Goal: Task Accomplishment & Management: Use online tool/utility

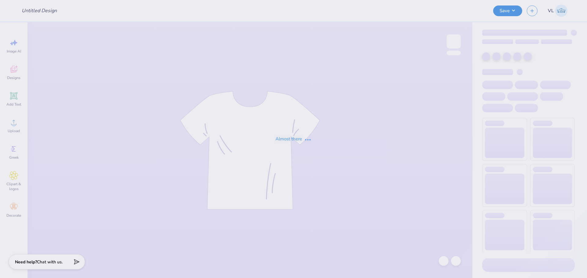
type input "2025 Hoodie"
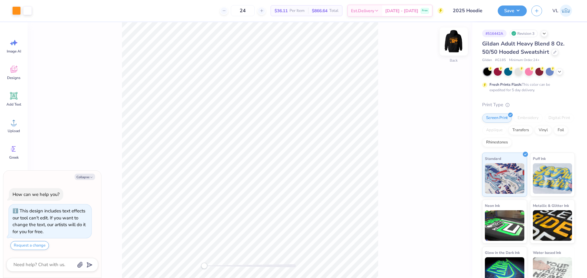
click at [457, 42] on img at bounding box center [453, 41] width 24 height 24
click at [16, 120] on icon at bounding box center [13, 122] width 9 height 9
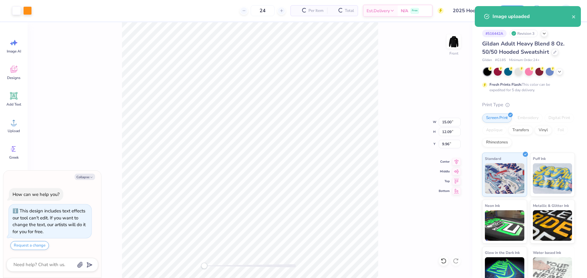
type textarea "x"
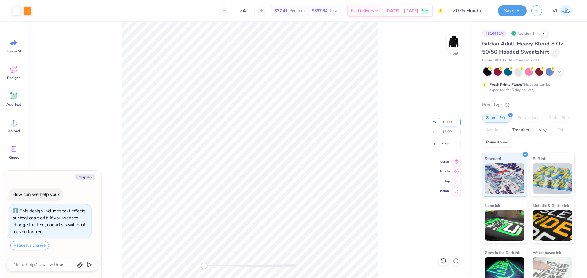
click at [445, 121] on input "15.00" at bounding box center [449, 122] width 22 height 9
type input "12"
click at [448, 139] on div "Front W 12 12 " H 12.09 12.09 " Y 9.96 9.96 " Center Middle Top Bottom" at bounding box center [249, 150] width 445 height 256
type textarea "x"
click at [452, 145] on input "12.13" at bounding box center [449, 144] width 22 height 9
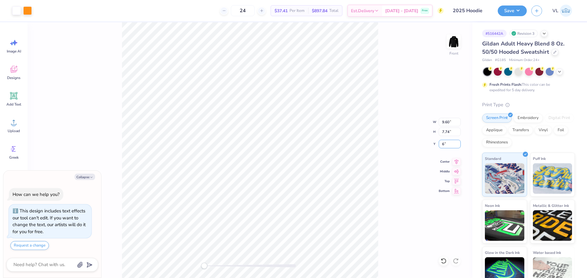
type input "6"
type textarea "x"
click at [442, 124] on input "9.60" at bounding box center [449, 122] width 22 height 9
type input "12"
click at [379, 156] on div "Front" at bounding box center [249, 150] width 445 height 256
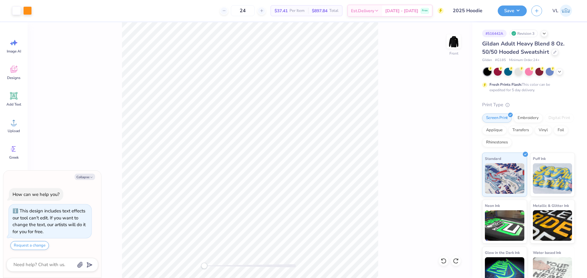
type textarea "x"
click at [444, 147] on input "11.17" at bounding box center [449, 144] width 22 height 9
type input "3"
click at [459, 42] on img at bounding box center [453, 41] width 24 height 24
click at [512, 13] on button "Save" at bounding box center [511, 10] width 29 height 11
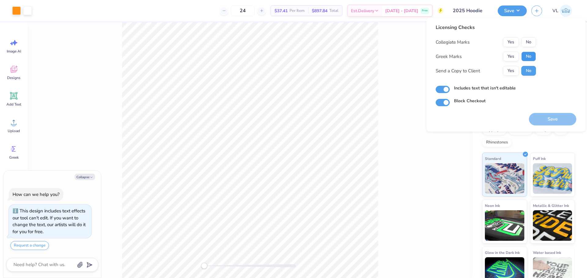
click at [531, 58] on button "No" at bounding box center [528, 57] width 15 height 10
click at [527, 43] on button "No" at bounding box center [528, 42] width 15 height 10
click at [556, 118] on button "Save" at bounding box center [552, 119] width 47 height 13
type textarea "x"
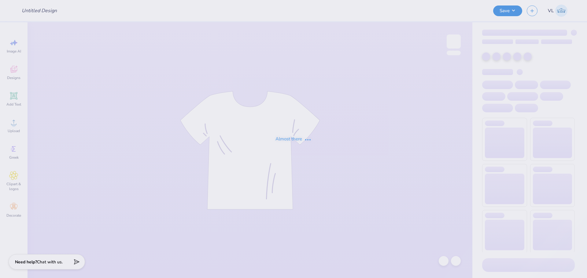
type input "SAE Fall Rush"
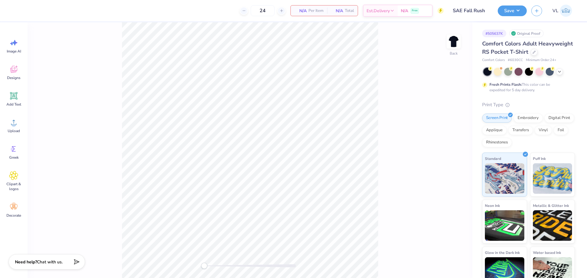
drag, startPoint x: 20, startPoint y: 97, endPoint x: 37, endPoint y: 104, distance: 19.1
click at [20, 97] on div "Add Text" at bounding box center [14, 99] width 22 height 23
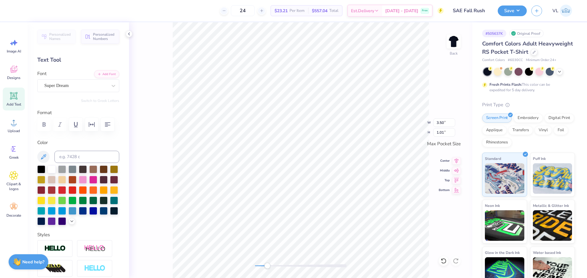
drag, startPoint x: 258, startPoint y: 266, endPoint x: 270, endPoint y: 266, distance: 11.6
click at [270, 266] on div "Accessibility label" at bounding box center [267, 266] width 6 height 6
click at [74, 155] on input at bounding box center [86, 157] width 65 height 12
type input "2768"
click at [263, 262] on div "Back" at bounding box center [300, 150] width 343 height 256
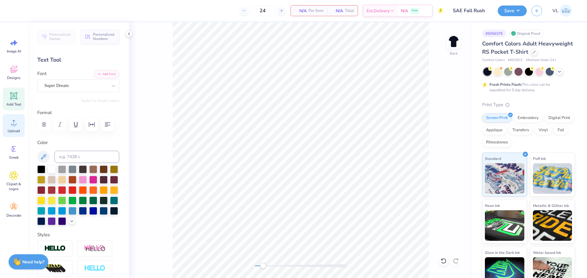
click at [15, 122] on icon at bounding box center [13, 122] width 9 height 9
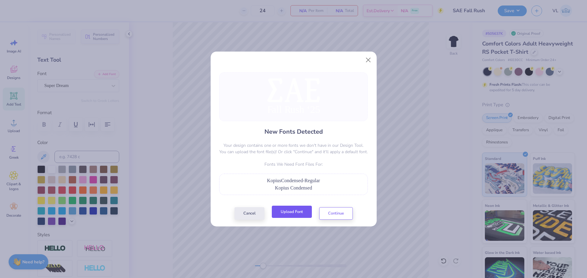
click at [296, 211] on button "Upload Font" at bounding box center [292, 212] width 40 height 13
click at [298, 215] on button "Upload Font" at bounding box center [292, 212] width 40 height 13
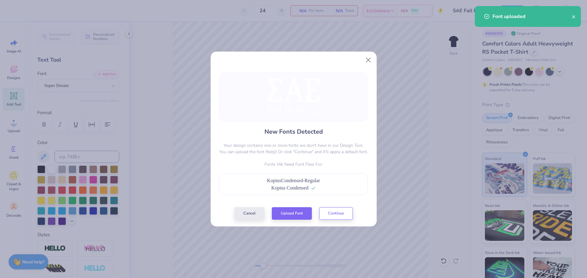
click at [335, 219] on div "Cancel Upload Font Continue" at bounding box center [293, 213] width 118 height 13
click at [334, 214] on button "Continue" at bounding box center [336, 212] width 34 height 13
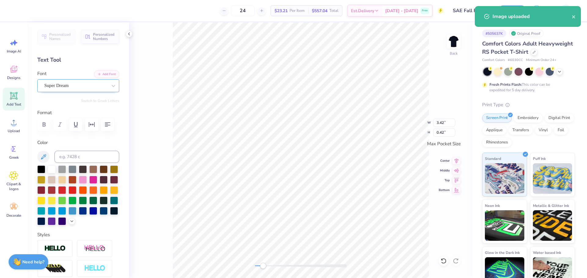
click at [71, 87] on div "Super Dream" at bounding box center [76, 85] width 64 height 9
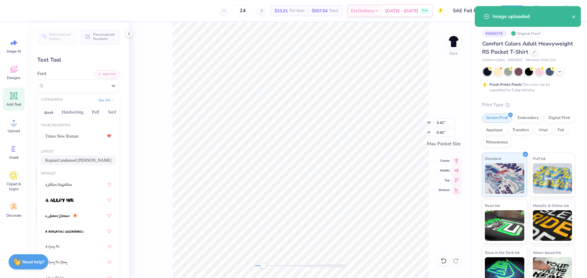
click at [76, 161] on span "KopiusCondensed Semibold" at bounding box center [78, 160] width 66 height 6
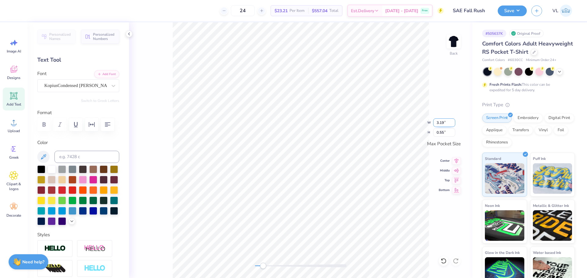
click at [438, 123] on input "3.19" at bounding box center [444, 123] width 22 height 9
type input "3.5"
click at [458, 43] on img at bounding box center [453, 41] width 24 height 24
click at [250, 265] on div "Front" at bounding box center [300, 150] width 343 height 256
click at [11, 129] on span "Upload" at bounding box center [14, 131] width 12 height 5
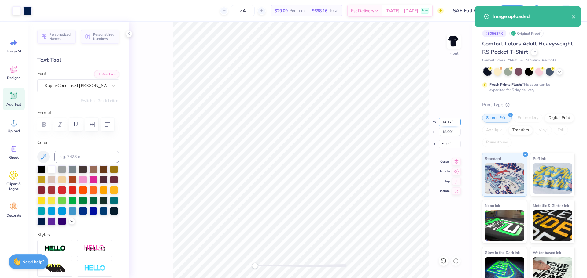
click at [447, 122] on input "14.17" at bounding box center [449, 122] width 22 height 9
type input "12"
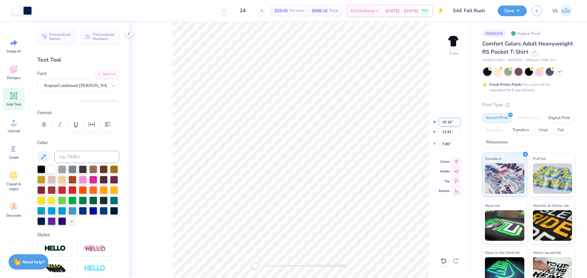
click at [451, 121] on input "10.16" at bounding box center [449, 122] width 22 height 9
type input "12"
drag, startPoint x: 254, startPoint y: 267, endPoint x: 259, endPoint y: 268, distance: 4.7
click at [259, 268] on div at bounding box center [301, 266] width 92 height 6
click at [452, 128] on input "15.25" at bounding box center [449, 132] width 22 height 9
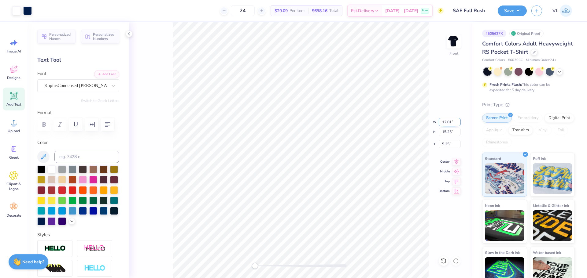
click at [453, 125] on input "12.01" at bounding box center [449, 122] width 22 height 9
type input "12"
click at [448, 122] on input "11.92" at bounding box center [449, 122] width 22 height 9
type input "12"
click at [449, 134] on input "15.34" at bounding box center [449, 132] width 22 height 9
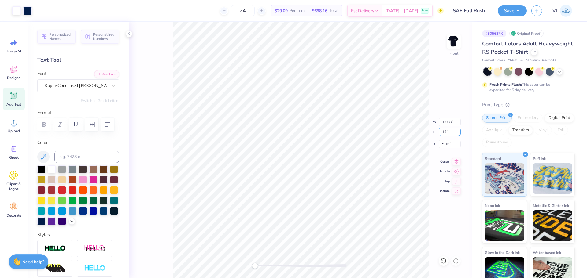
type input "15"
click at [450, 146] on input "5.50" at bounding box center [449, 144] width 22 height 9
type input "3"
click at [515, 8] on button "Save" at bounding box center [511, 10] width 29 height 11
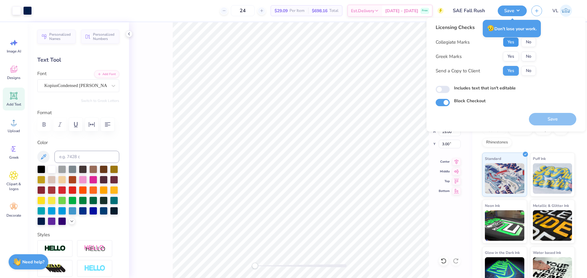
click at [512, 40] on button "Yes" at bounding box center [511, 42] width 16 height 10
drag, startPoint x: 526, startPoint y: 42, endPoint x: 515, endPoint y: 51, distance: 14.2
click at [526, 42] on button "No" at bounding box center [528, 42] width 15 height 10
click at [507, 57] on button "Yes" at bounding box center [511, 57] width 16 height 10
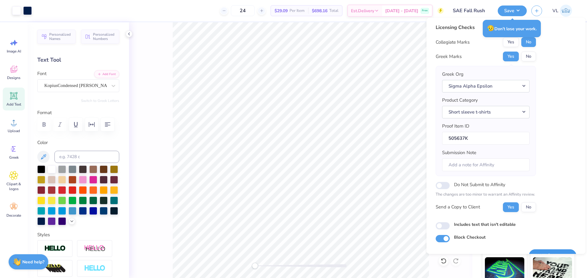
scroll to position [14, 0]
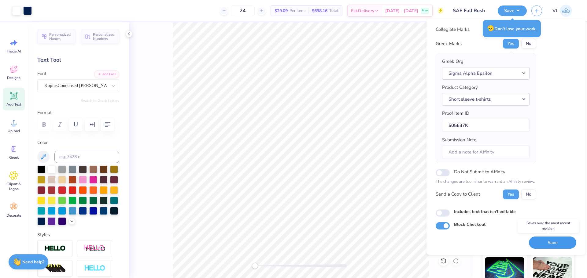
click at [547, 242] on button "Save" at bounding box center [552, 243] width 47 height 13
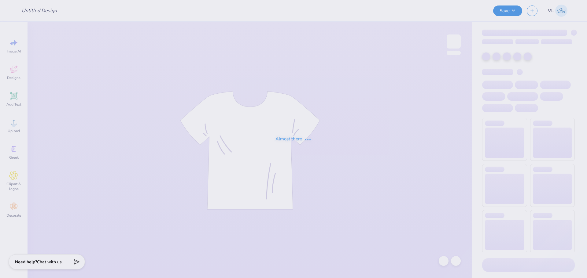
type input "my tie"
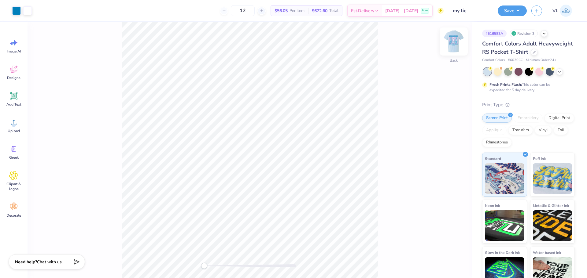
click at [454, 38] on img at bounding box center [453, 41] width 24 height 24
click at [215, 271] on div "Front" at bounding box center [249, 150] width 445 height 256
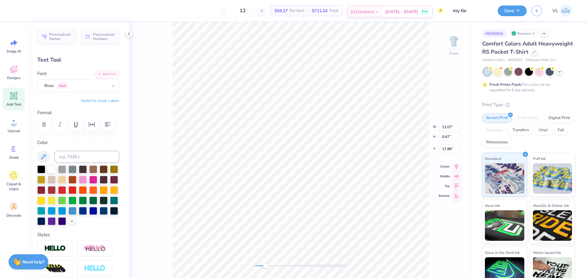
type input "12.31"
type input "0.94"
type input "6.47"
type input "4.51"
type input "0.60"
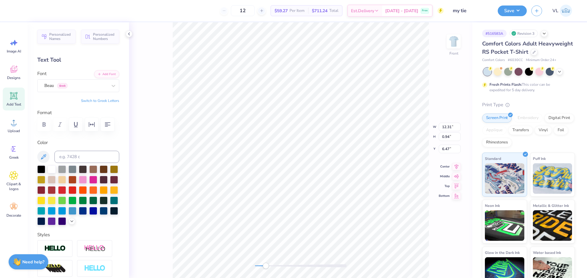
type input "19.11"
click at [313, 172] on li "Download vector" at bounding box center [308, 170] width 48 height 12
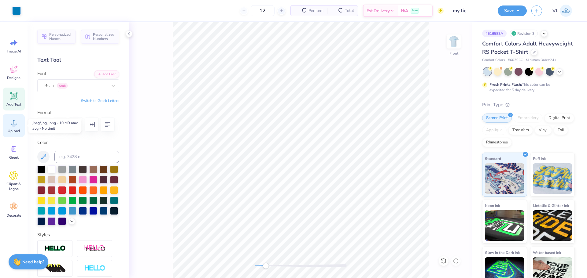
click at [12, 123] on icon at bounding box center [13, 122] width 9 height 9
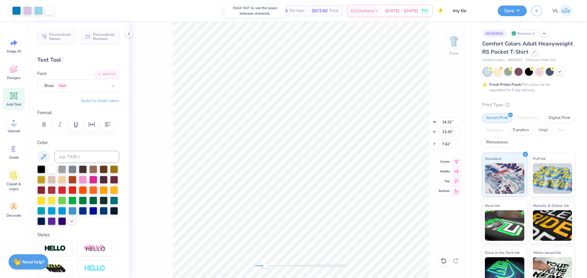
click at [452, 117] on div "Front W 14.32 14.32 " H 13.25 13.25 " Y 7.62 7.62 " Center Middle Top Bottom" at bounding box center [300, 150] width 343 height 256
click at [451, 121] on input "14.32" at bounding box center [449, 122] width 22 height 9
type input "12.39"
click at [449, 141] on input "7.62" at bounding box center [449, 144] width 22 height 9
type input "6.12"
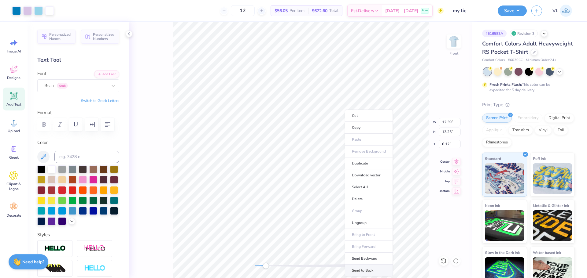
click at [367, 267] on li "Send to Back" at bounding box center [369, 271] width 48 height 12
type input "11.47"
type input "6.20"
click at [456, 158] on icon at bounding box center [456, 160] width 9 height 7
type input "12.31"
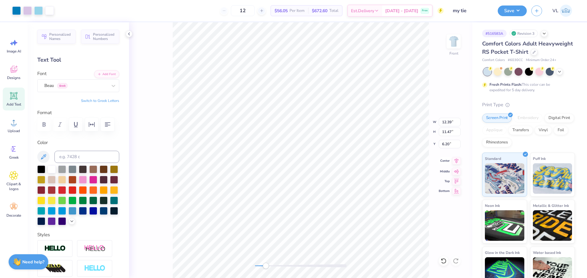
type input "0.94"
type input "6.47"
click at [455, 161] on icon at bounding box center [456, 160] width 9 height 7
type input "12.07"
type input "0.67"
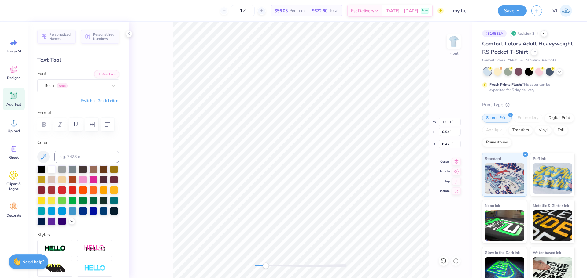
type input "17.88"
click at [454, 162] on icon at bounding box center [456, 160] width 9 height 7
type input "4.51"
type input "0.60"
type input "19.11"
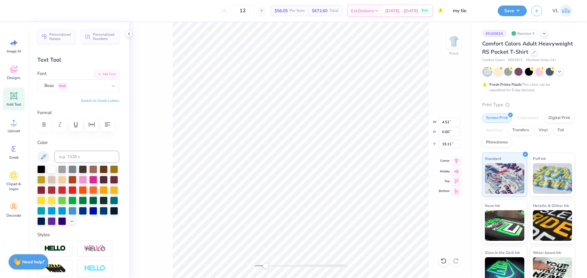
click at [456, 163] on icon at bounding box center [456, 160] width 9 height 7
paste textarea "®"
type textarea "[GEOGRAPHIC_DATA]®"
click at [387, 163] on li "Duplicate" at bounding box center [391, 164] width 48 height 12
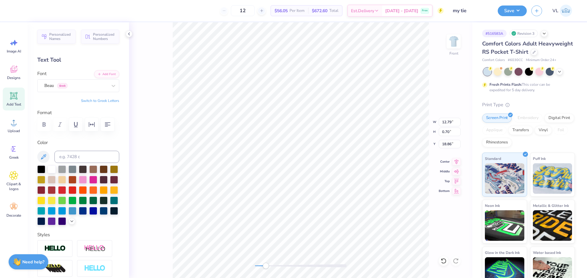
type input "18.86"
type textarea "®"
type textarea "[GEOGRAPHIC_DATA]"
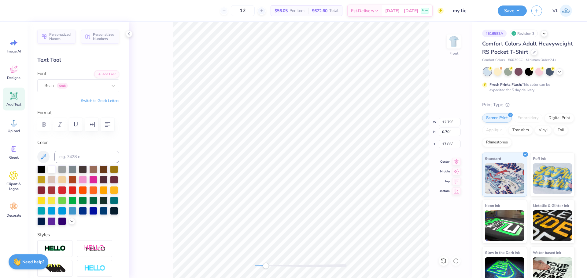
type input "0.71"
type input "21.60"
click at [97, 86] on div "Beau Greek" at bounding box center [76, 85] width 64 height 9
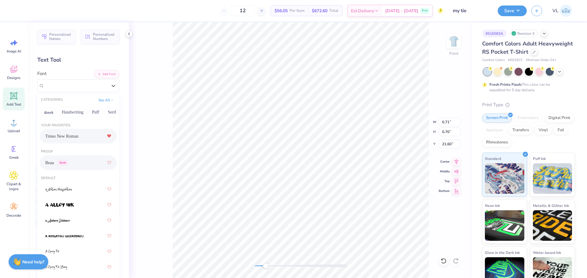
click at [80, 133] on div "Times New Roman" at bounding box center [78, 136] width 66 height 11
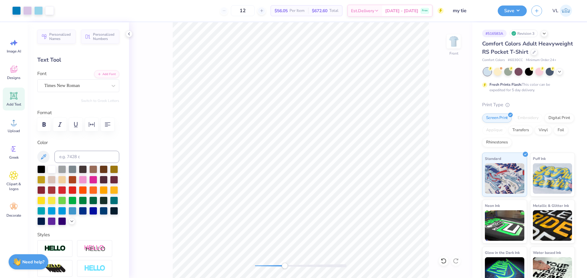
click at [276, 262] on div "Front" at bounding box center [300, 150] width 343 height 256
drag, startPoint x: 276, startPoint y: 263, endPoint x: 272, endPoint y: 263, distance: 4.3
click at [273, 263] on div "Accessibility label" at bounding box center [276, 266] width 6 height 6
click at [337, 208] on li "Group" at bounding box center [344, 211] width 48 height 12
type input "17.86"
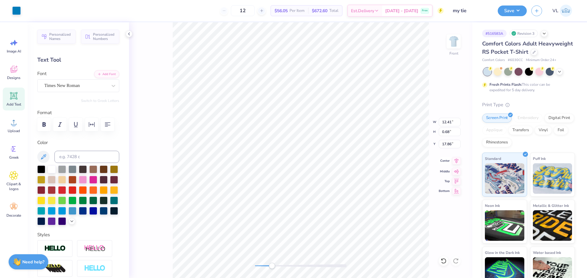
click at [455, 159] on icon at bounding box center [456, 160] width 9 height 7
click at [242, 266] on div "Front W 12.41 12.41 " H 0.68 0.68 " Y 17.86 17.86 " Center [GEOGRAPHIC_DATA]" at bounding box center [300, 150] width 343 height 256
click at [448, 121] on input "12.41" at bounding box center [449, 122] width 22 height 9
type input "11.61"
type input "12.78"
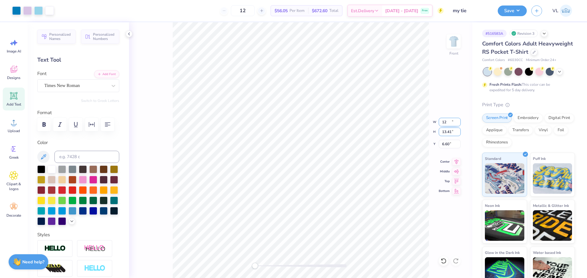
type input "6.60"
click at [448, 124] on input "11.61" at bounding box center [449, 122] width 22 height 9
type input "12.41"
type input "13.41"
click at [444, 143] on input "6.20" at bounding box center [449, 144] width 22 height 9
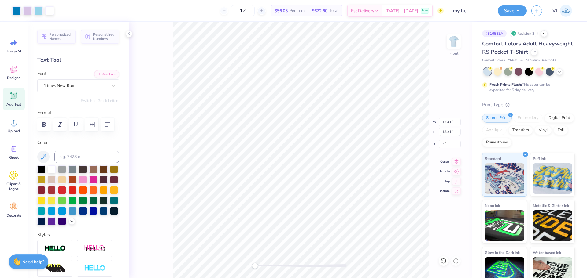
type input "3.00"
type input "12.59"
type input "13.56"
type input "2.96"
type input "12.43"
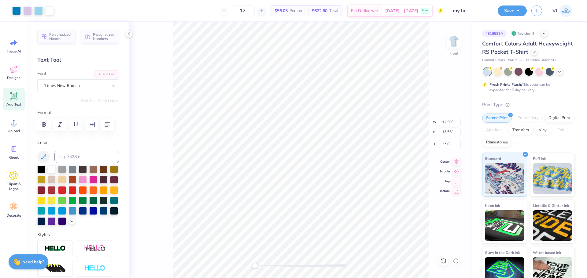
type input "13.43"
type input "3.00"
click at [449, 121] on input "12.43" at bounding box center [449, 122] width 22 height 9
type input "12.57"
type input "13.54"
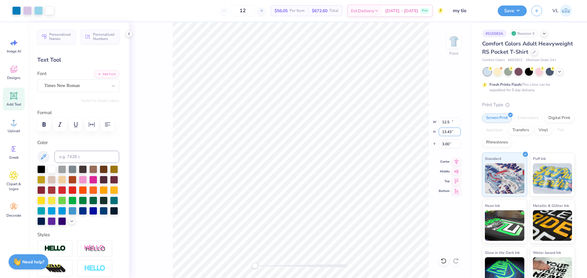
type input "2.93"
click at [449, 125] on input "12.57" at bounding box center [449, 122] width 22 height 9
type input "12.43"
type input "13.43"
type input "3.00"
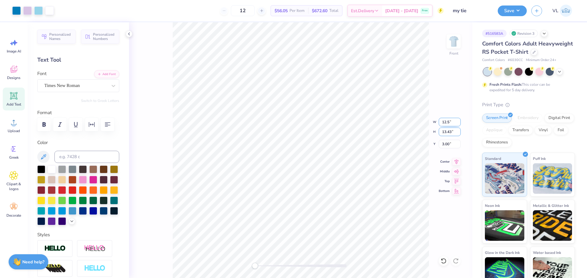
type input "12.57"
type input "13.54"
type input "2.93"
click at [449, 125] on input "12.57" at bounding box center [449, 122] width 22 height 9
click at [459, 124] on input "12.56" at bounding box center [449, 122] width 22 height 9
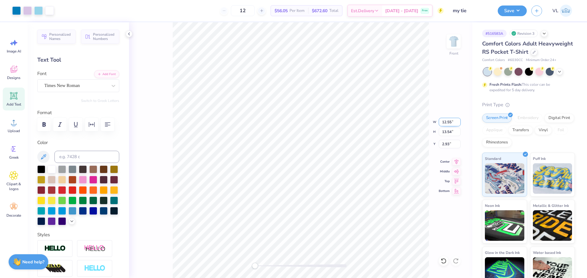
click at [459, 124] on input "12.55" at bounding box center [449, 122] width 22 height 9
click at [459, 124] on input "12.54" at bounding box center [449, 122] width 22 height 9
click at [459, 124] on input "12.53" at bounding box center [449, 122] width 22 height 9
click at [459, 124] on input "12.52" at bounding box center [449, 122] width 22 height 9
click at [459, 124] on input "12.51" at bounding box center [449, 122] width 22 height 9
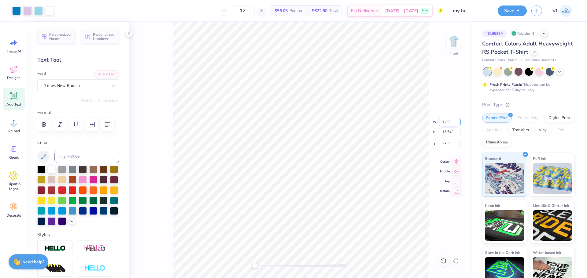
click at [459, 124] on input "12.5" at bounding box center [449, 122] width 22 height 9
type input "12.43"
type input "13.43"
type input "3.00"
type input "12.63"
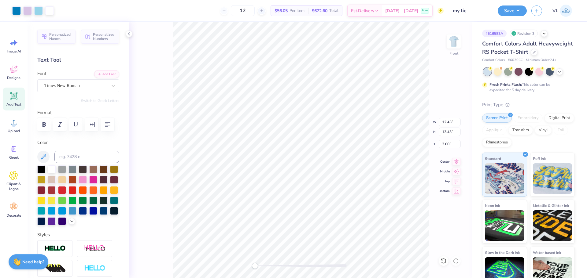
type input "13.58"
type input "2.95"
drag, startPoint x: 258, startPoint y: 266, endPoint x: 268, endPoint y: 266, distance: 9.8
click at [268, 266] on div at bounding box center [301, 266] width 92 height 3
type input "12.38"
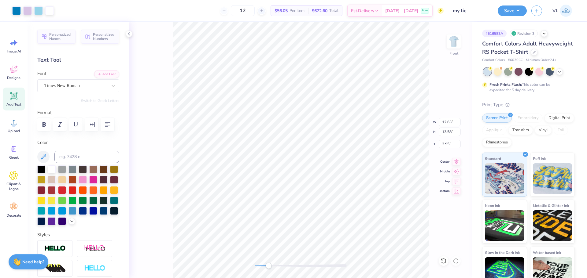
type input "13.38"
type input "3.01"
type input "12.63"
type input "13.58"
type input "2.95"
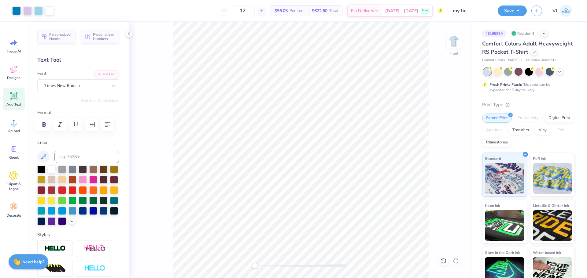
click at [250, 264] on div "Front" at bounding box center [300, 150] width 343 height 256
drag, startPoint x: 266, startPoint y: 267, endPoint x: 231, endPoint y: 13, distance: 255.7
click at [236, 20] on div "Art colors 12 $56.05 Per Item $672.60 Total Est. Delivery [DATE] - [DATE] Free …" at bounding box center [293, 139] width 587 height 278
click at [448, 142] on input "3.01" at bounding box center [449, 144] width 22 height 9
type input "3.00"
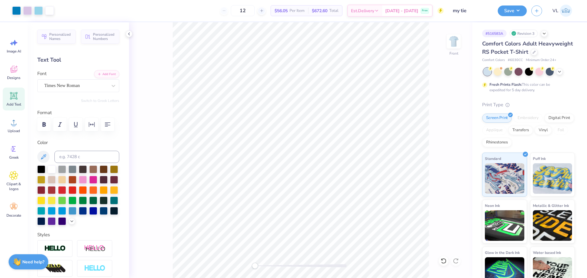
click at [198, 14] on div "Art colors 12 $56.05 Per Item $672.60 Total Est. Delivery [DATE] - [DATE] Free …" at bounding box center [293, 139] width 587 height 278
click at [449, 40] on img at bounding box center [453, 41] width 24 height 24
click at [449, 45] on img at bounding box center [453, 41] width 24 height 24
click at [16, 11] on div at bounding box center [16, 10] width 9 height 9
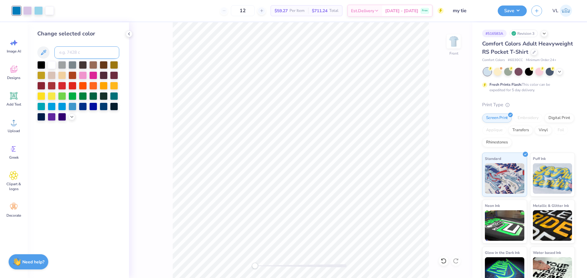
click at [77, 48] on input at bounding box center [86, 52] width 65 height 12
type input "6"
click at [455, 45] on img at bounding box center [453, 41] width 24 height 24
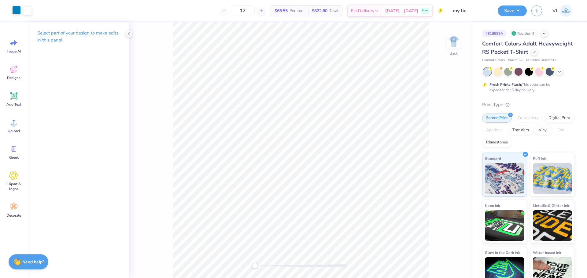
click at [16, 13] on div at bounding box center [16, 10] width 9 height 9
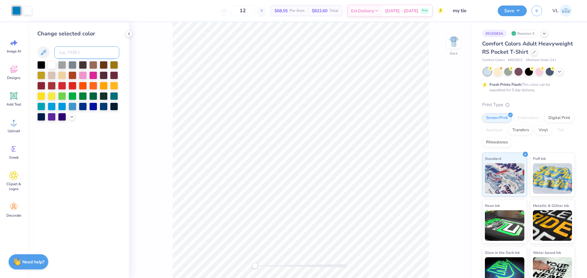
click at [87, 53] on input at bounding box center [86, 52] width 65 height 12
type input "7461"
click at [452, 38] on img at bounding box center [453, 41] width 24 height 24
drag, startPoint x: 508, startPoint y: 8, endPoint x: 505, endPoint y: 6, distance: 3.4
click at [508, 8] on button "Save" at bounding box center [511, 10] width 29 height 11
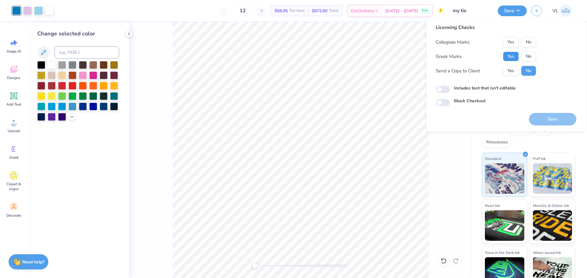
click at [507, 59] on button "Yes" at bounding box center [511, 57] width 16 height 10
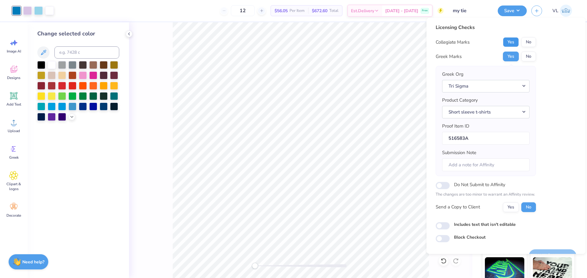
click at [516, 41] on button "Yes" at bounding box center [511, 42] width 16 height 10
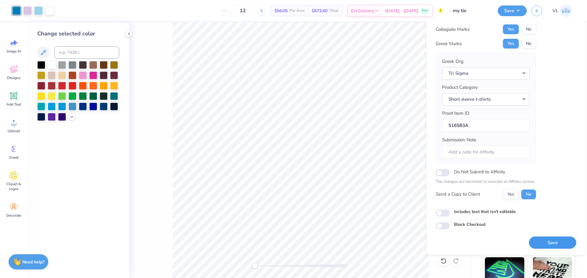
click at [548, 241] on button "Save" at bounding box center [552, 243] width 47 height 13
